Goal: Obtain resource: Download file/media

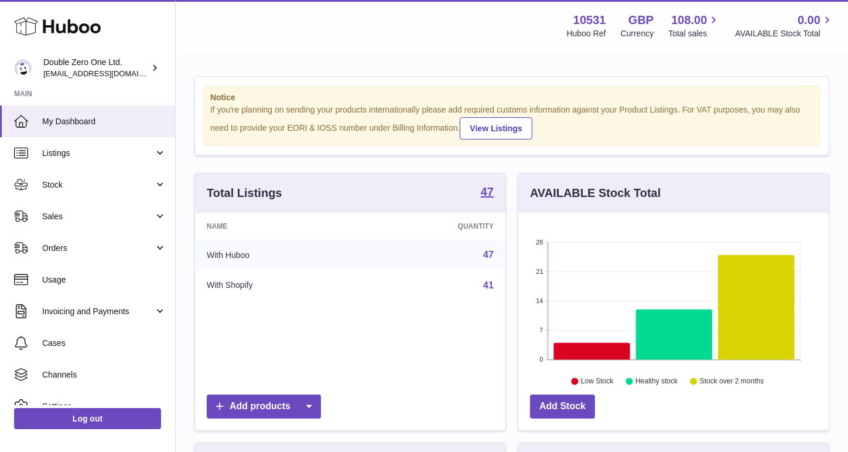
scroll to position [182, 311]
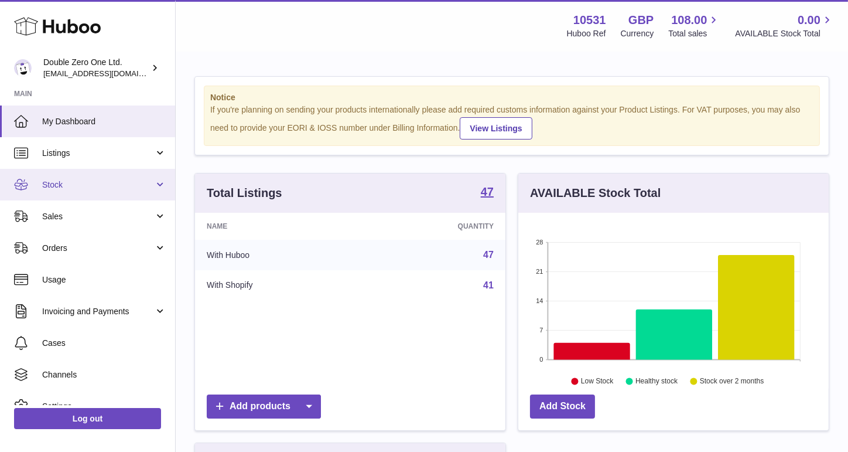
click at [94, 187] on span "Stock" at bounding box center [98, 184] width 112 height 11
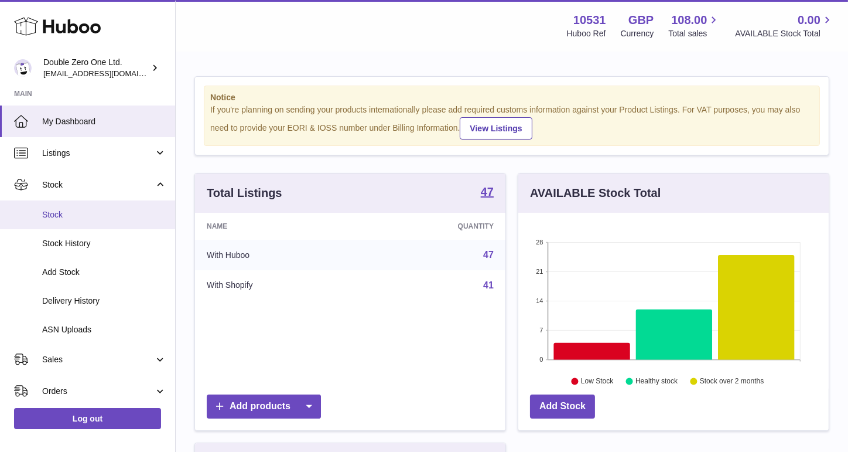
click at [86, 219] on span "Stock" at bounding box center [104, 214] width 124 height 11
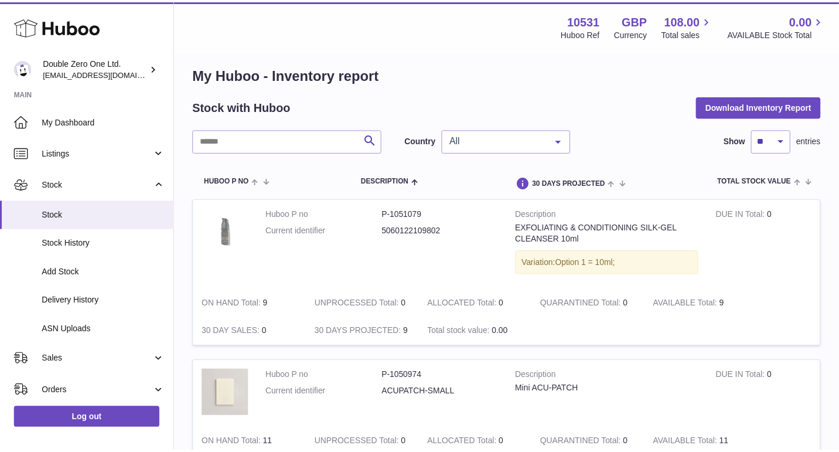
scroll to position [16, 0]
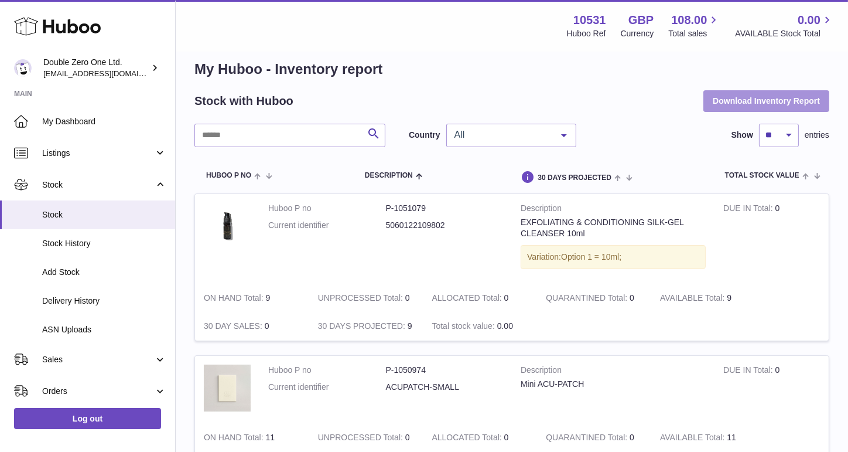
click at [728, 96] on button "Download Inventory Report" at bounding box center [767, 100] width 126 height 21
